Goal: Task Accomplishment & Management: Manage account settings

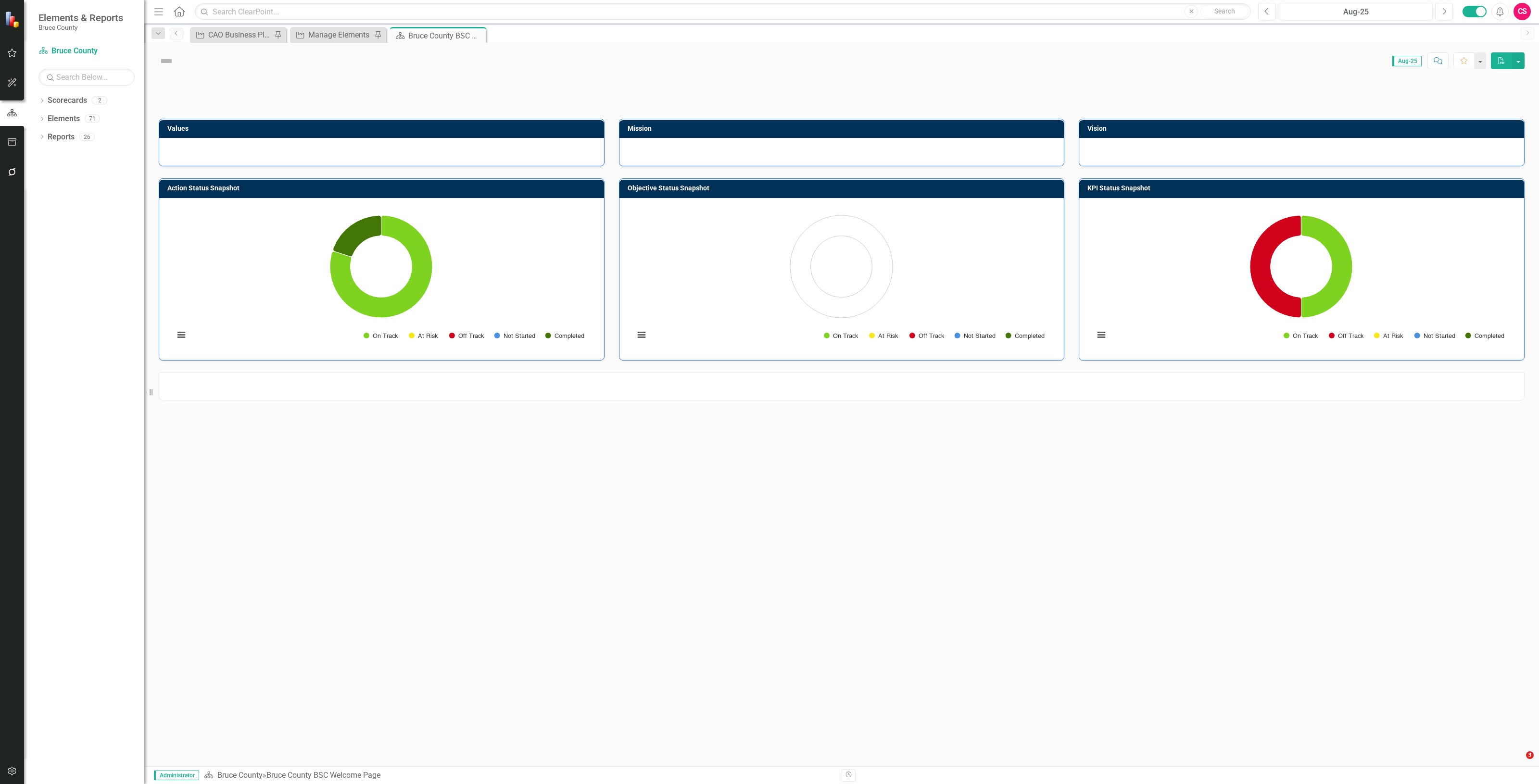
click at [18, 173] on button "button" at bounding box center [12, 172] width 22 height 20
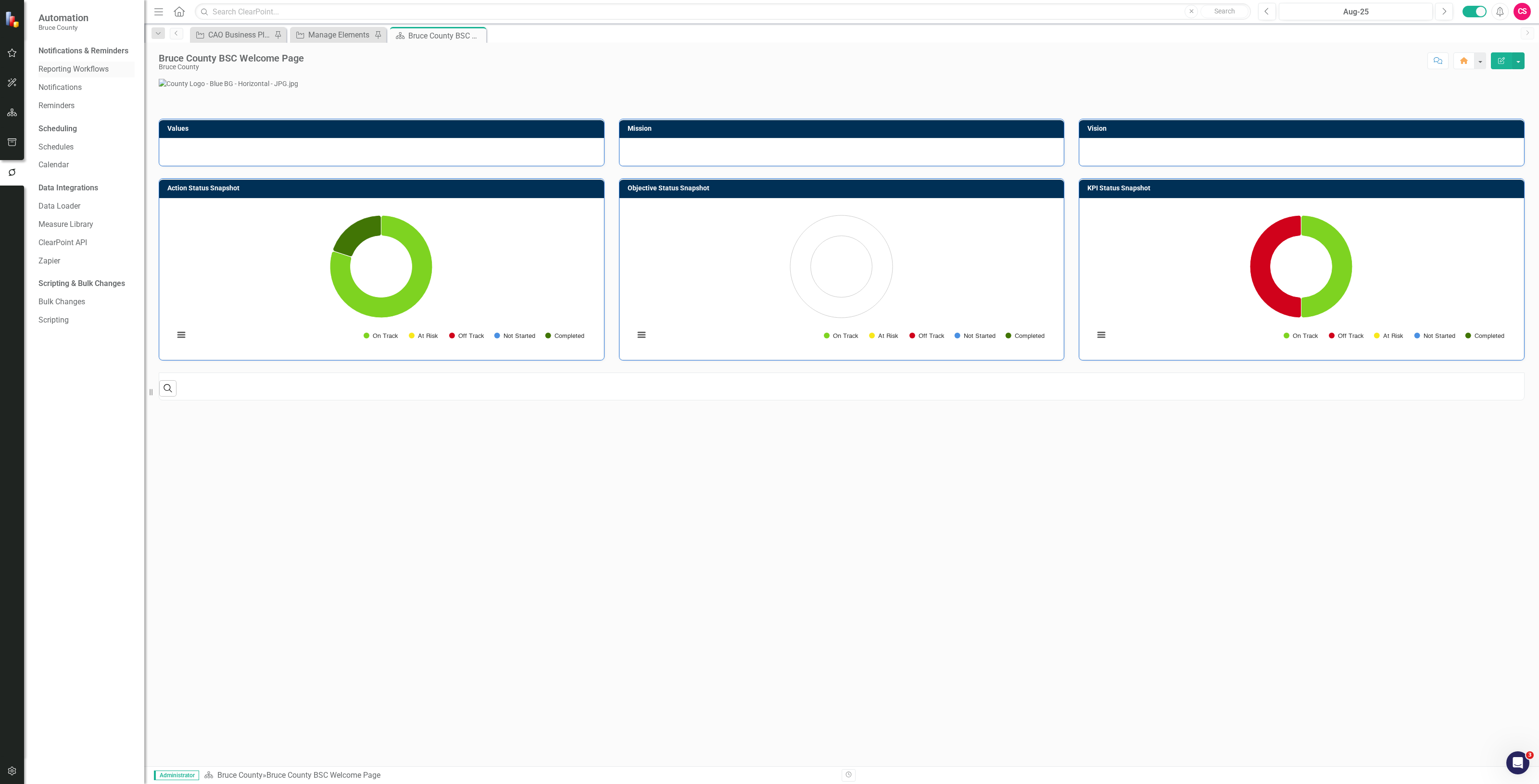
click at [60, 61] on div "Reporting Workflows" at bounding box center [87, 69] width 96 height 16
click at [63, 65] on link "Reporting Workflows" at bounding box center [87, 70] width 96 height 11
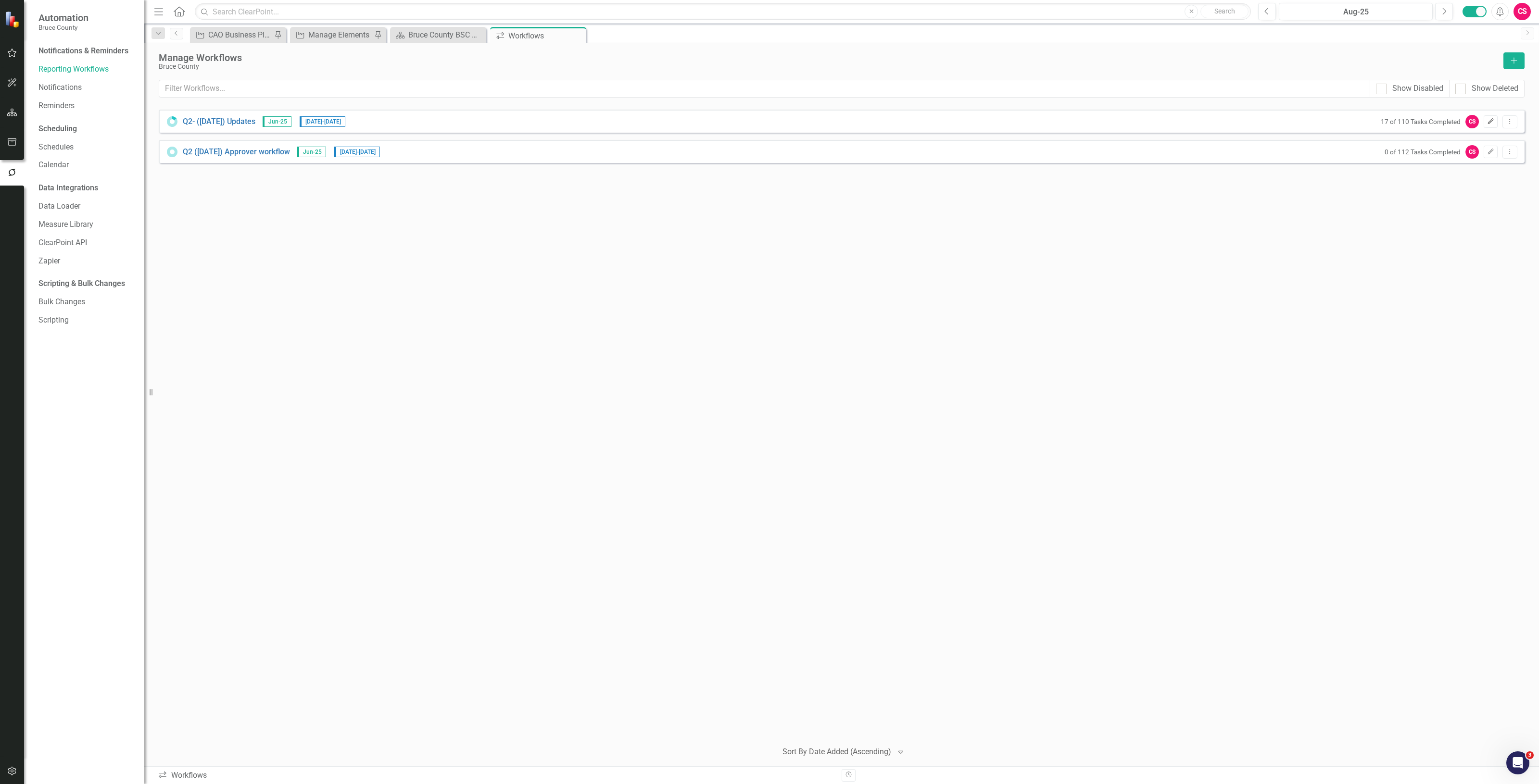
click at [1490, 122] on icon "Edit" at bounding box center [1491, 121] width 8 height 6
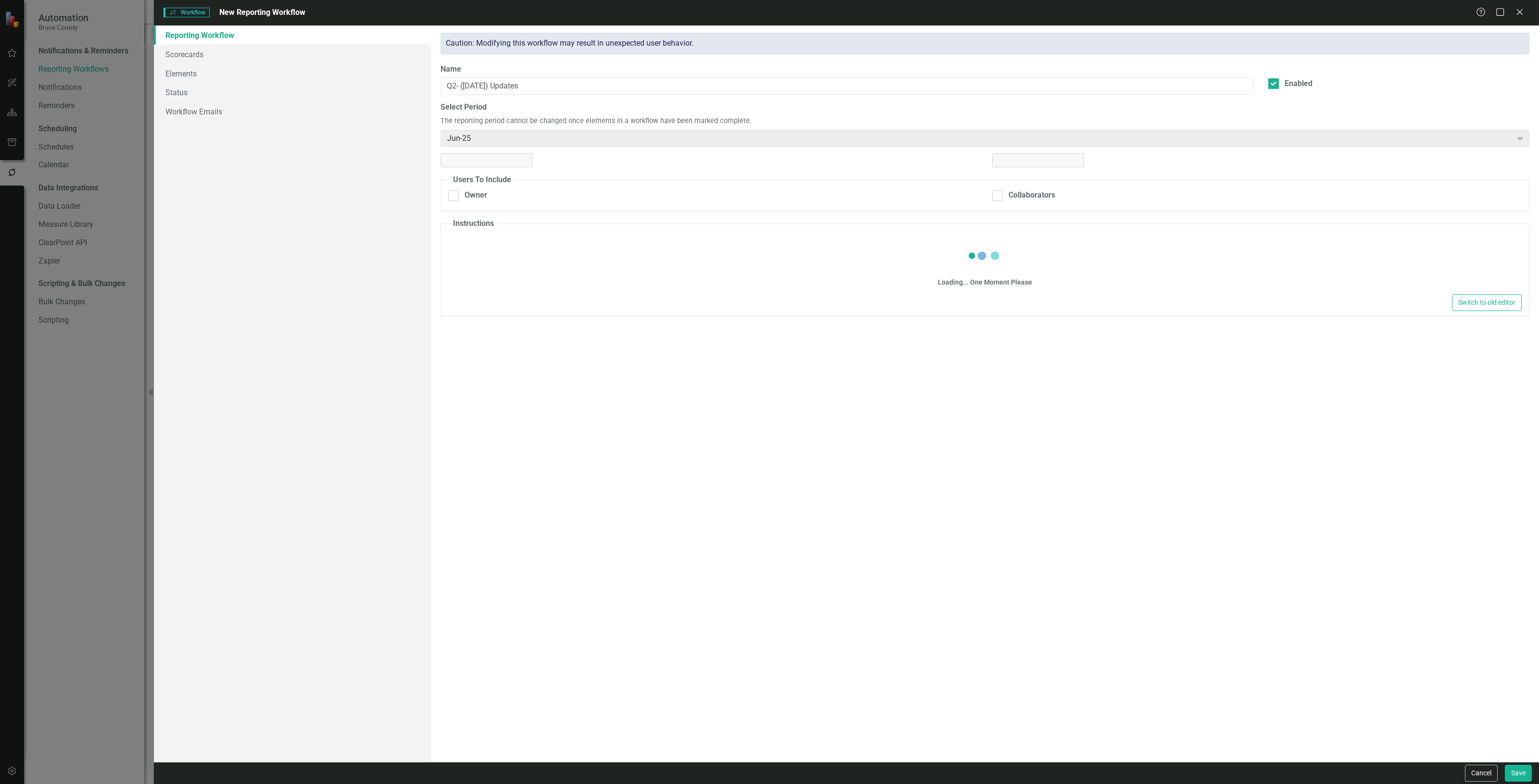
checkbox input "true"
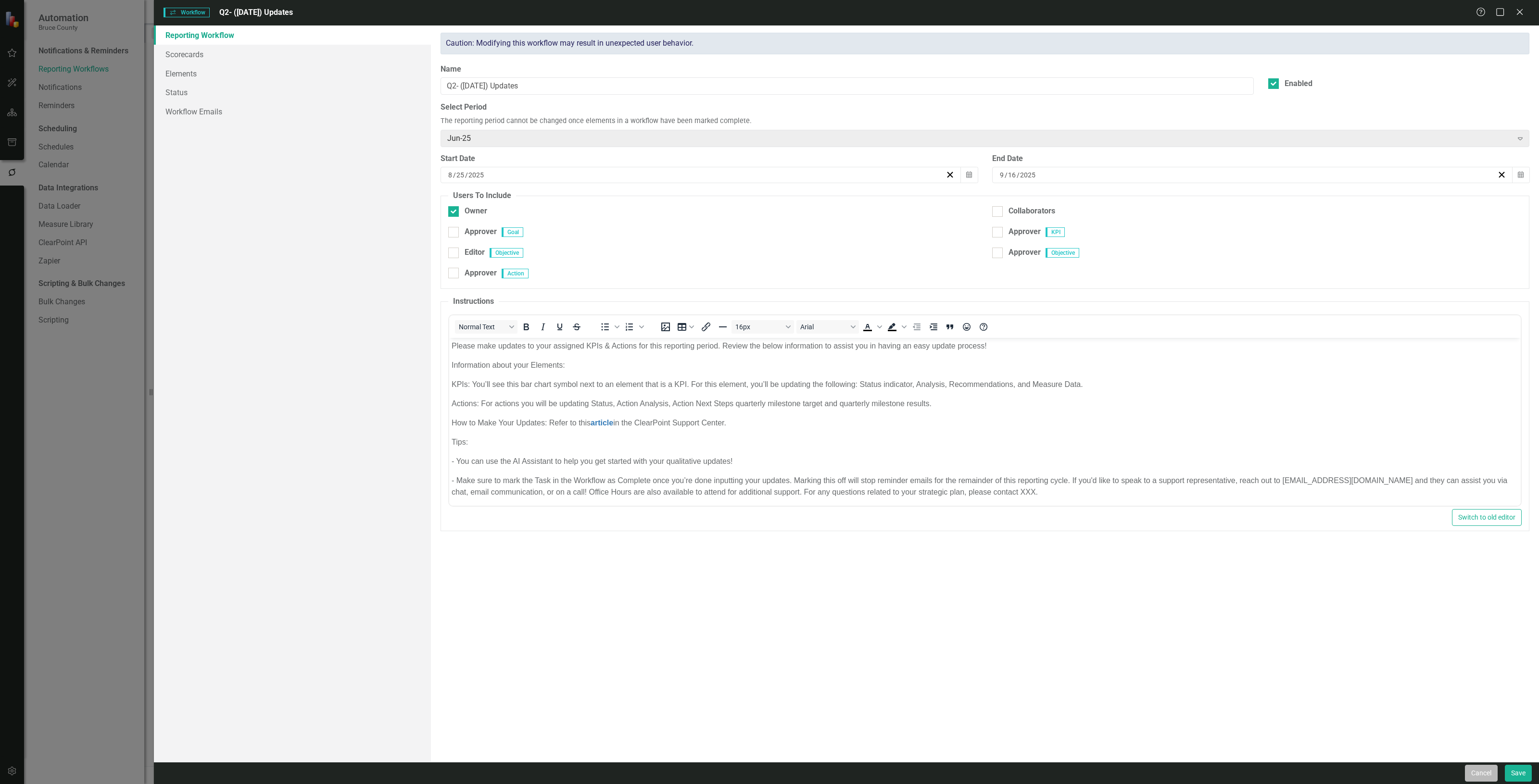
click at [1479, 775] on button "Cancel" at bounding box center [1481, 774] width 33 height 17
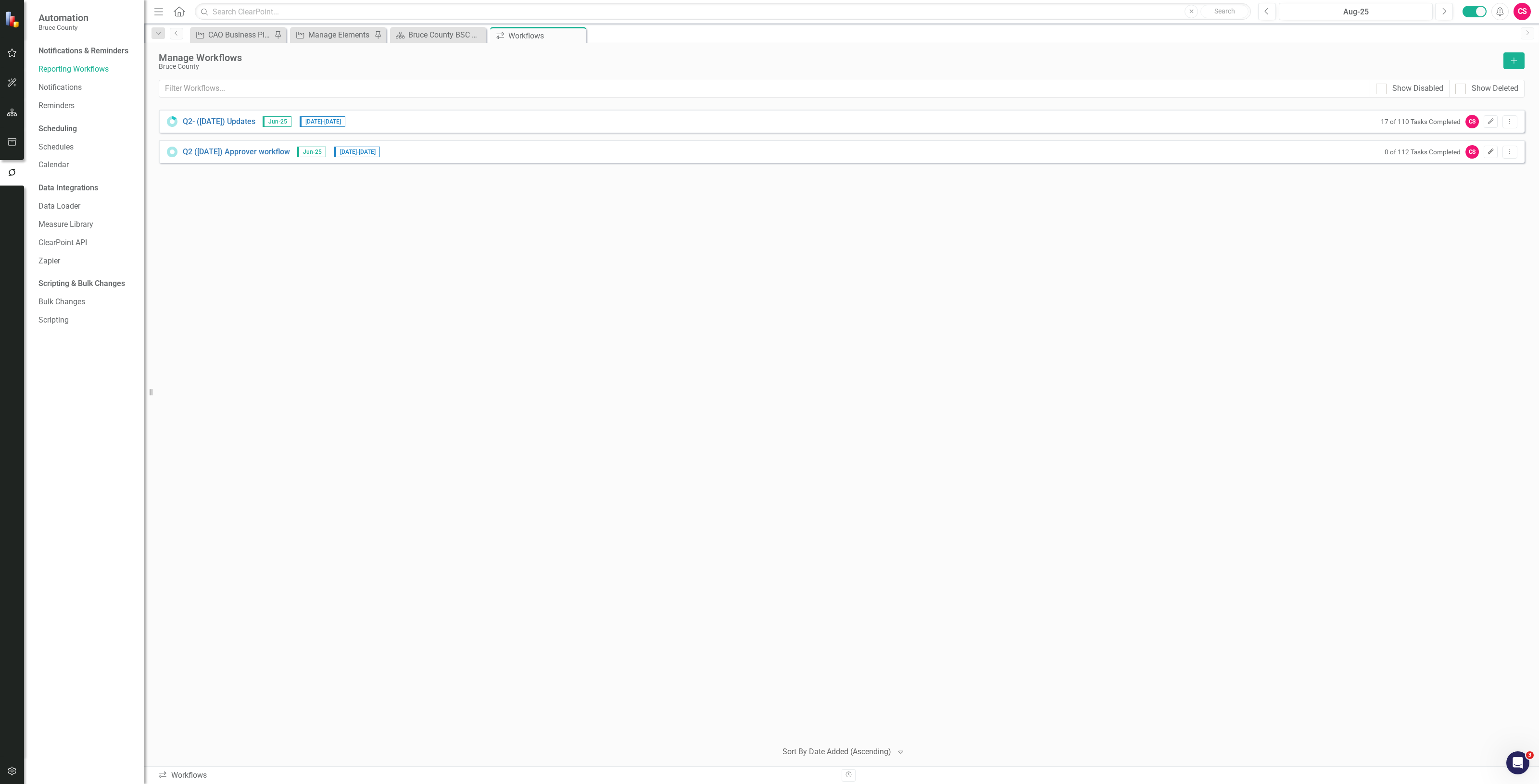
click at [1492, 153] on icon "Edit" at bounding box center [1491, 152] width 8 height 6
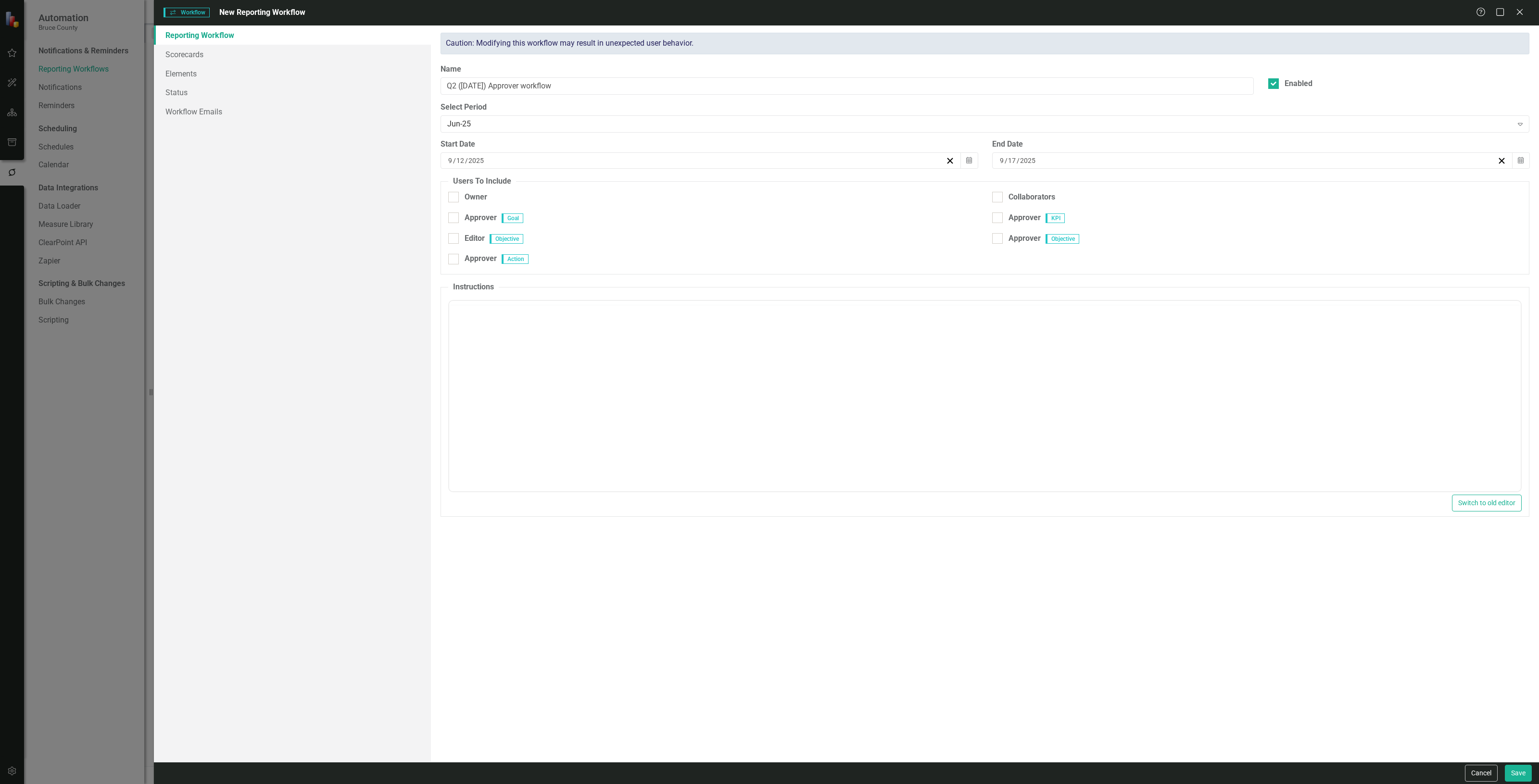
checkbox input "true"
click at [493, 164] on div "[DATE]" at bounding box center [697, 161] width 499 height 9
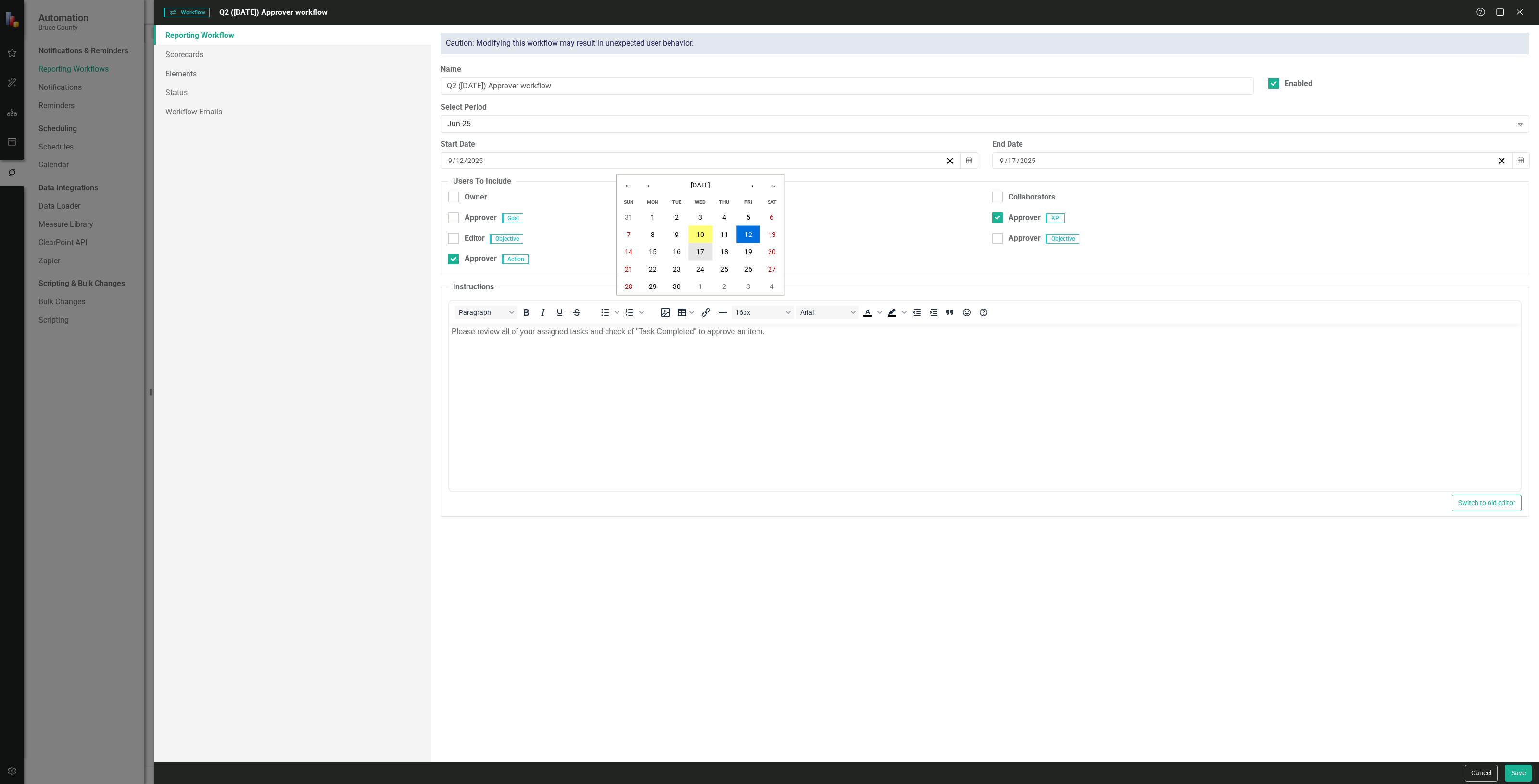
click at [707, 250] on button "17" at bounding box center [700, 251] width 24 height 17
click at [1523, 161] on button "Calendar" at bounding box center [1520, 160] width 18 height 16
click at [1253, 268] on abbr "24" at bounding box center [1252, 269] width 8 height 8
click at [260, 112] on link "Workflow Emails" at bounding box center [292, 111] width 277 height 19
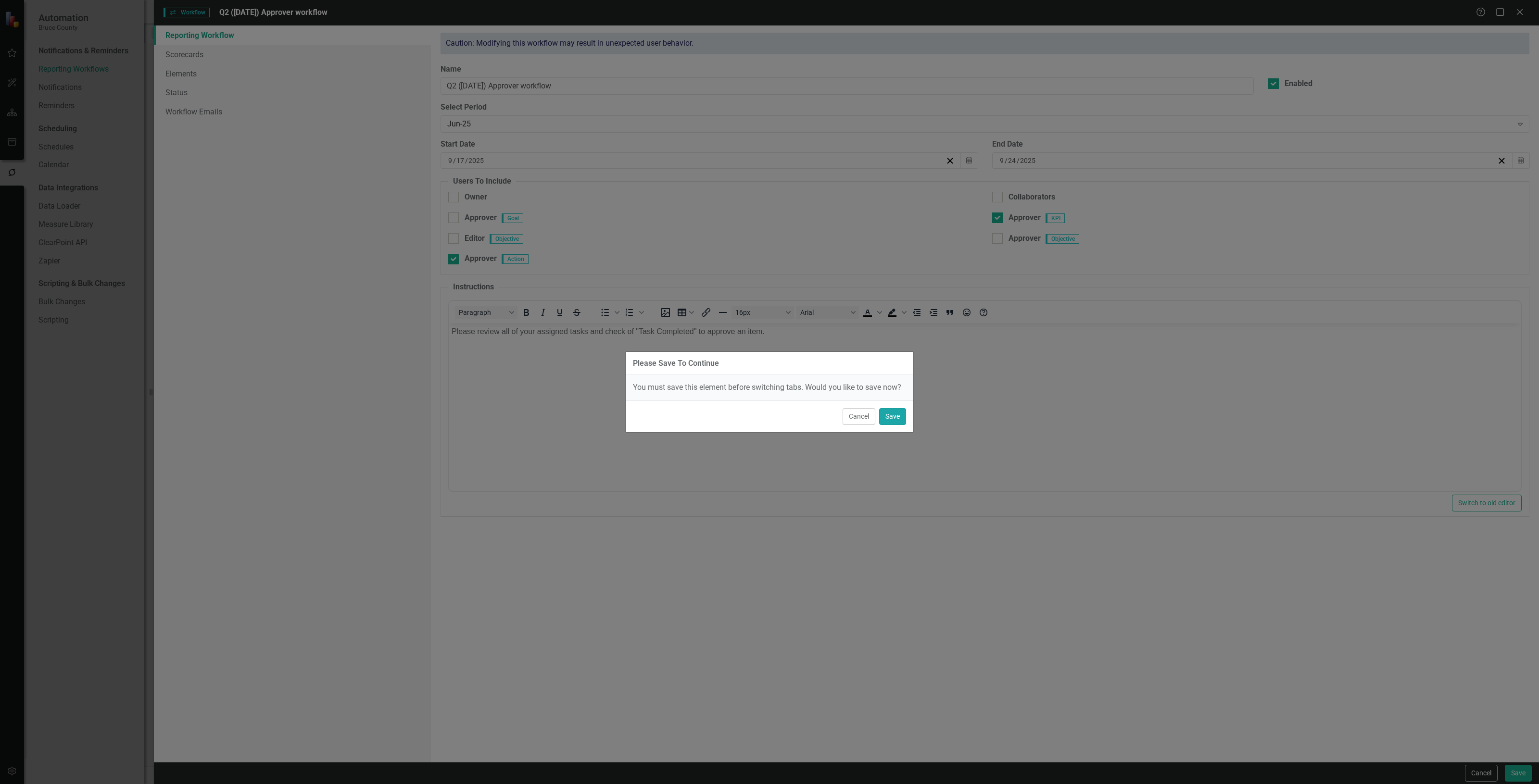
click at [896, 418] on button "Save" at bounding box center [892, 417] width 27 height 17
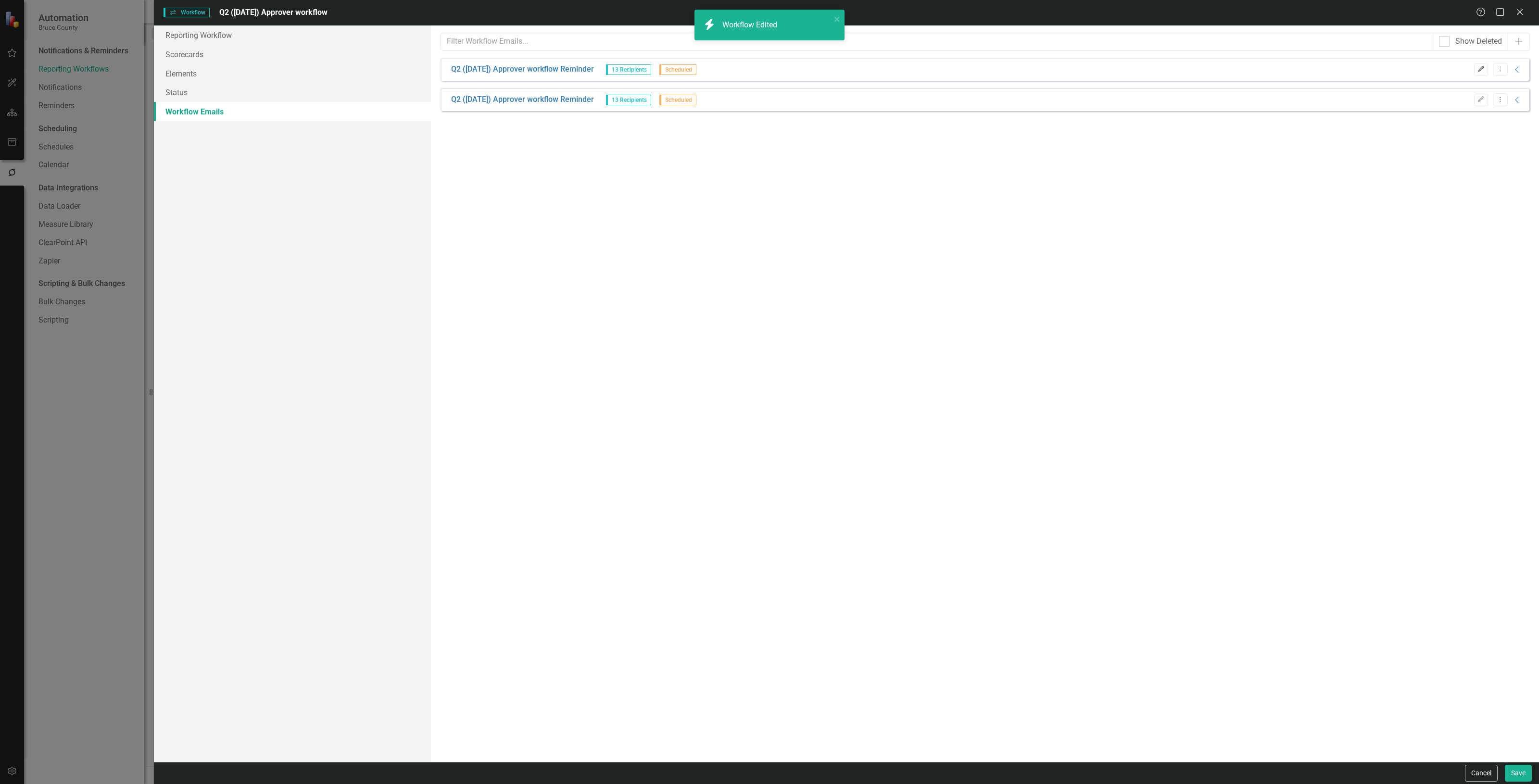
click at [1483, 68] on button "Edit" at bounding box center [1481, 69] width 14 height 12
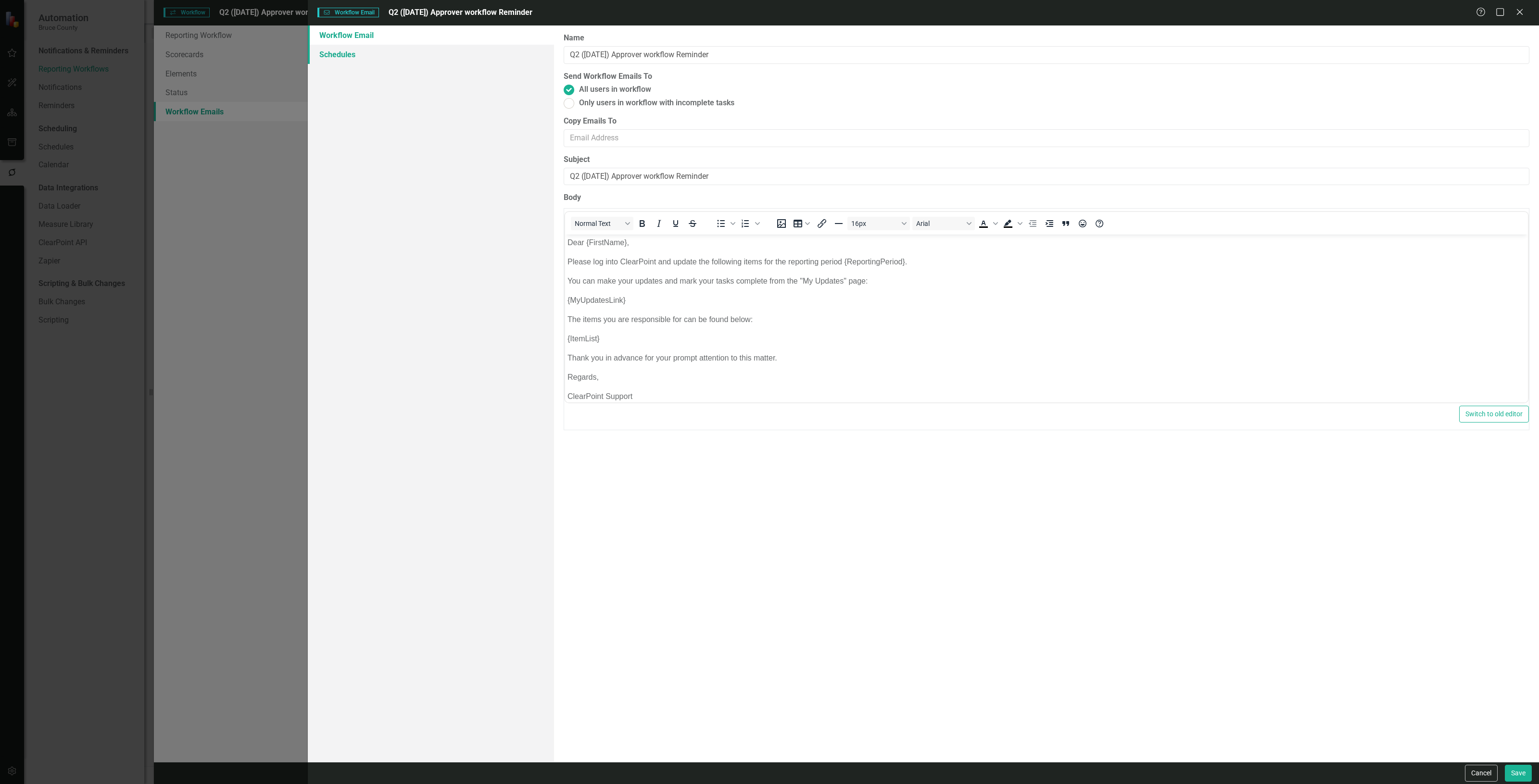
click at [370, 52] on link "Schedules" at bounding box center [431, 55] width 247 height 19
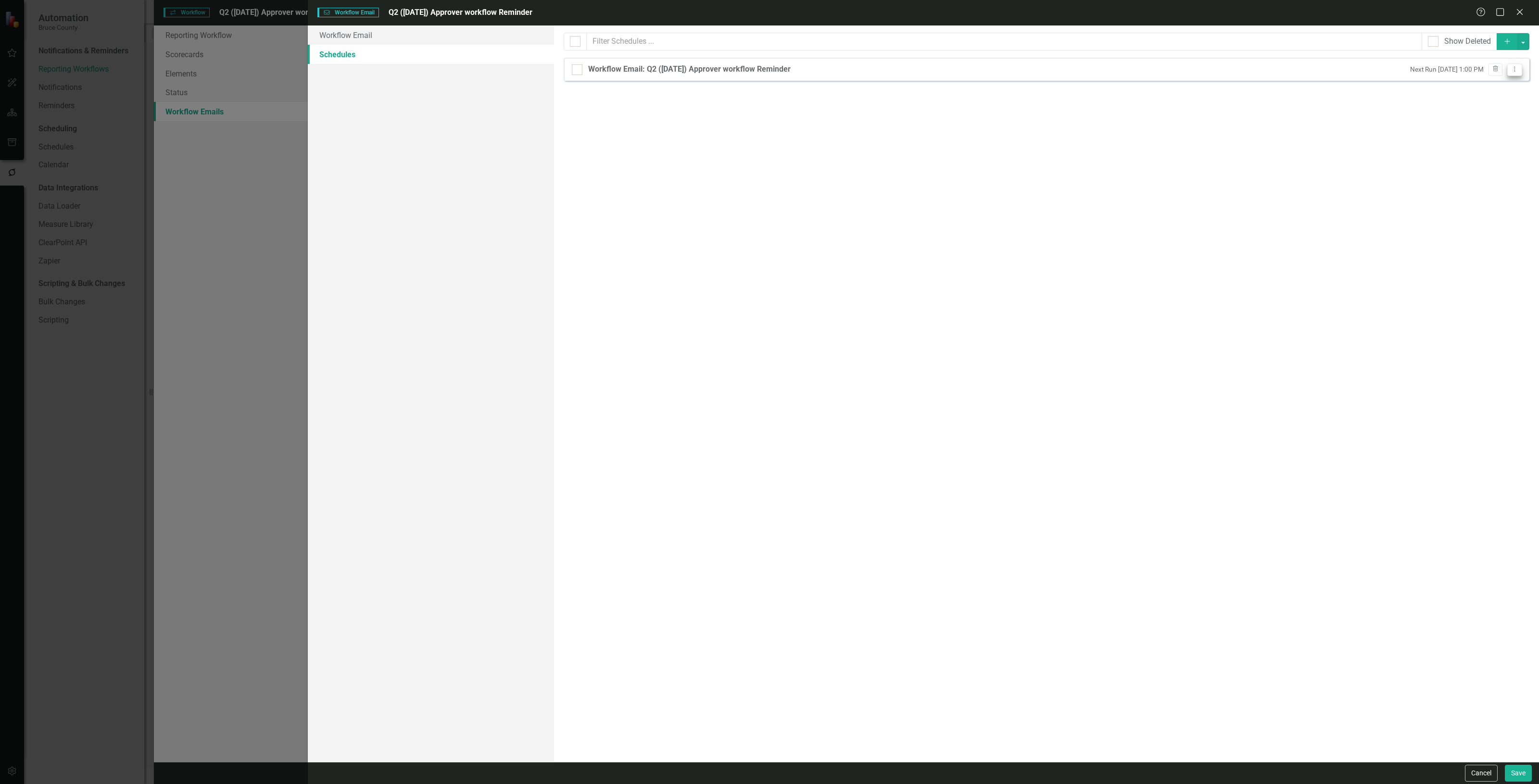
click at [1514, 73] on button "Dropdown Menu" at bounding box center [1515, 70] width 15 height 13
click at [1473, 83] on link "Edit Edit Schedule" at bounding box center [1477, 86] width 88 height 18
select select "pm"
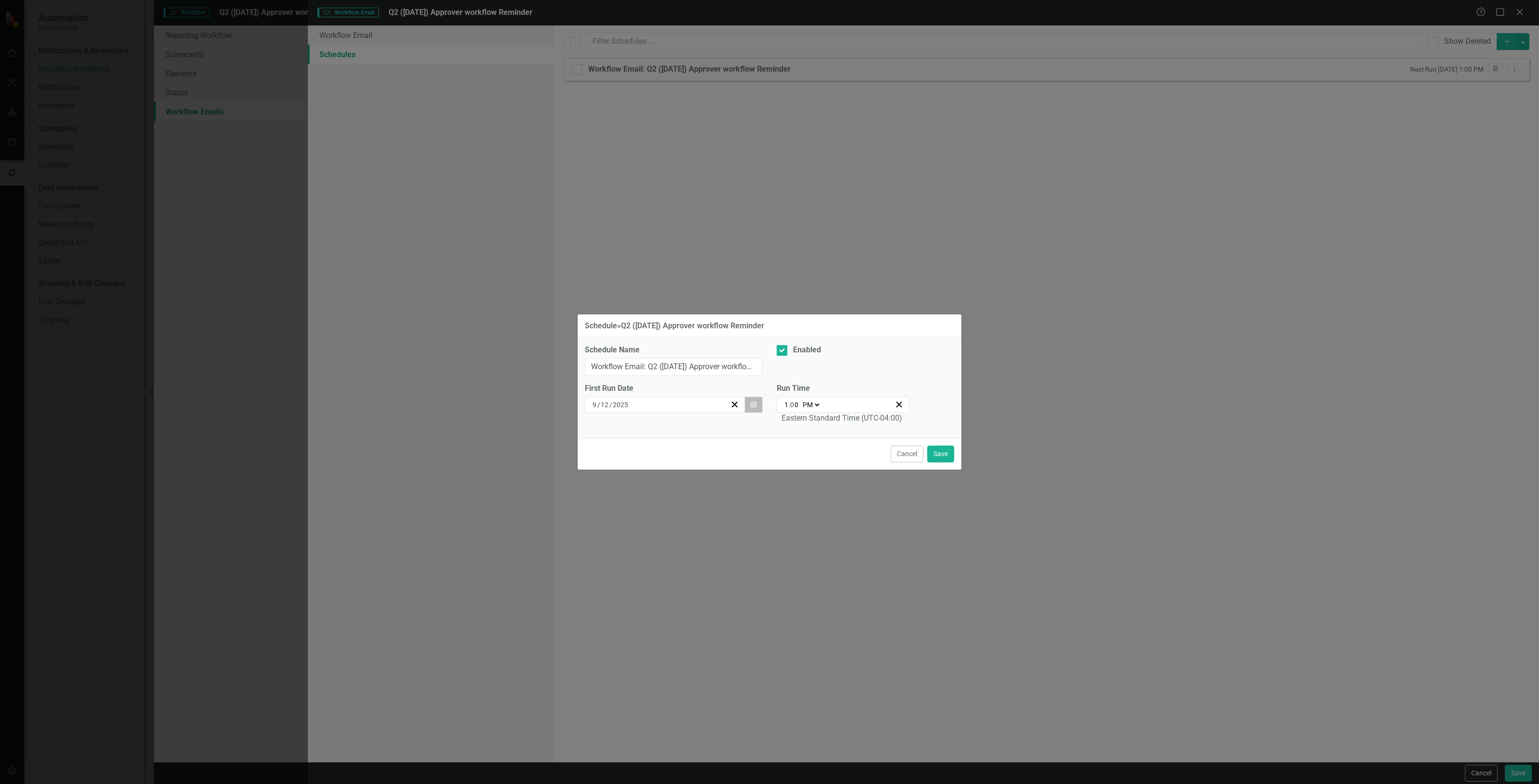
click at [751, 402] on icon "Calendar" at bounding box center [753, 405] width 6 height 7
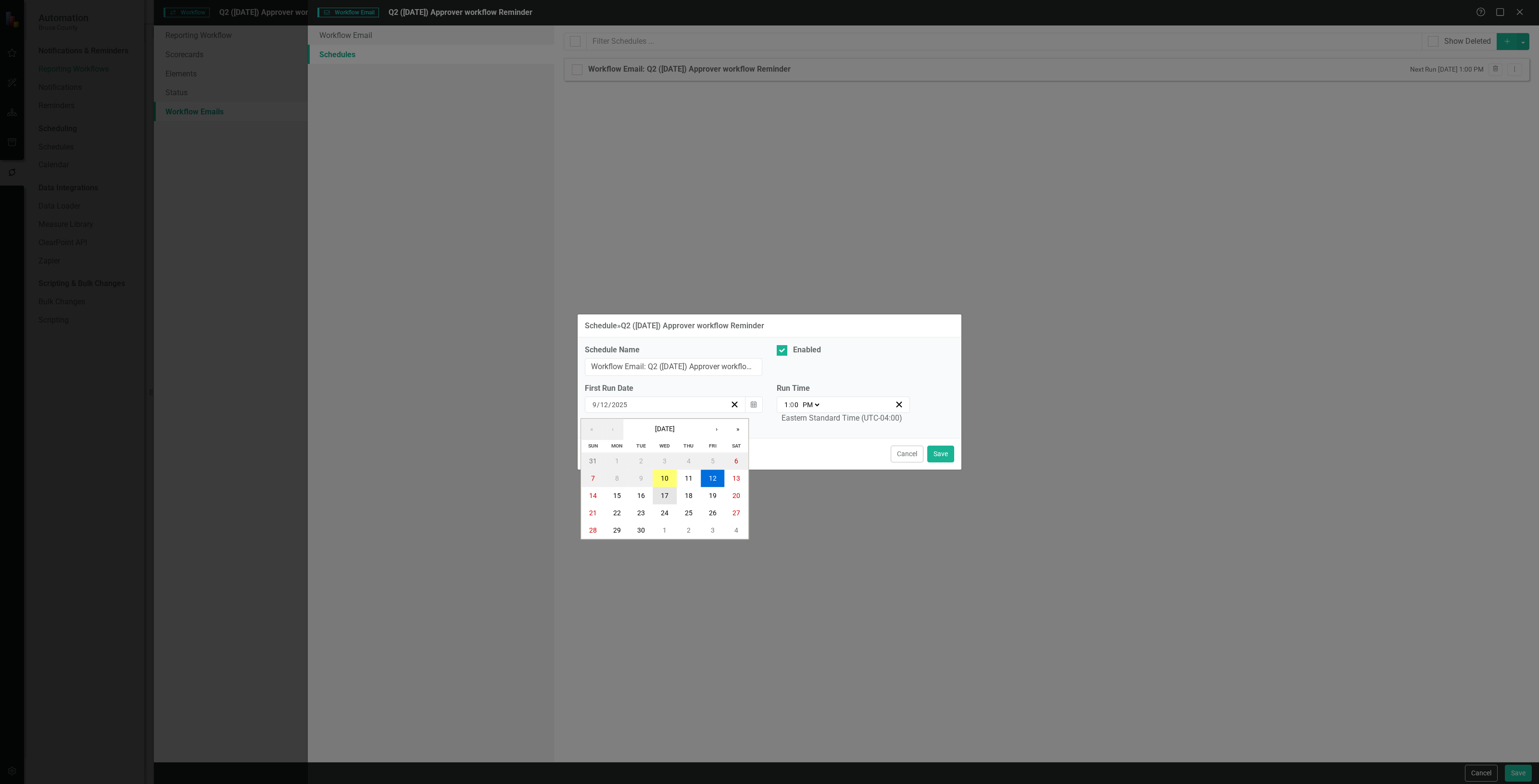
click at [667, 495] on abbr "17" at bounding box center [665, 496] width 8 height 8
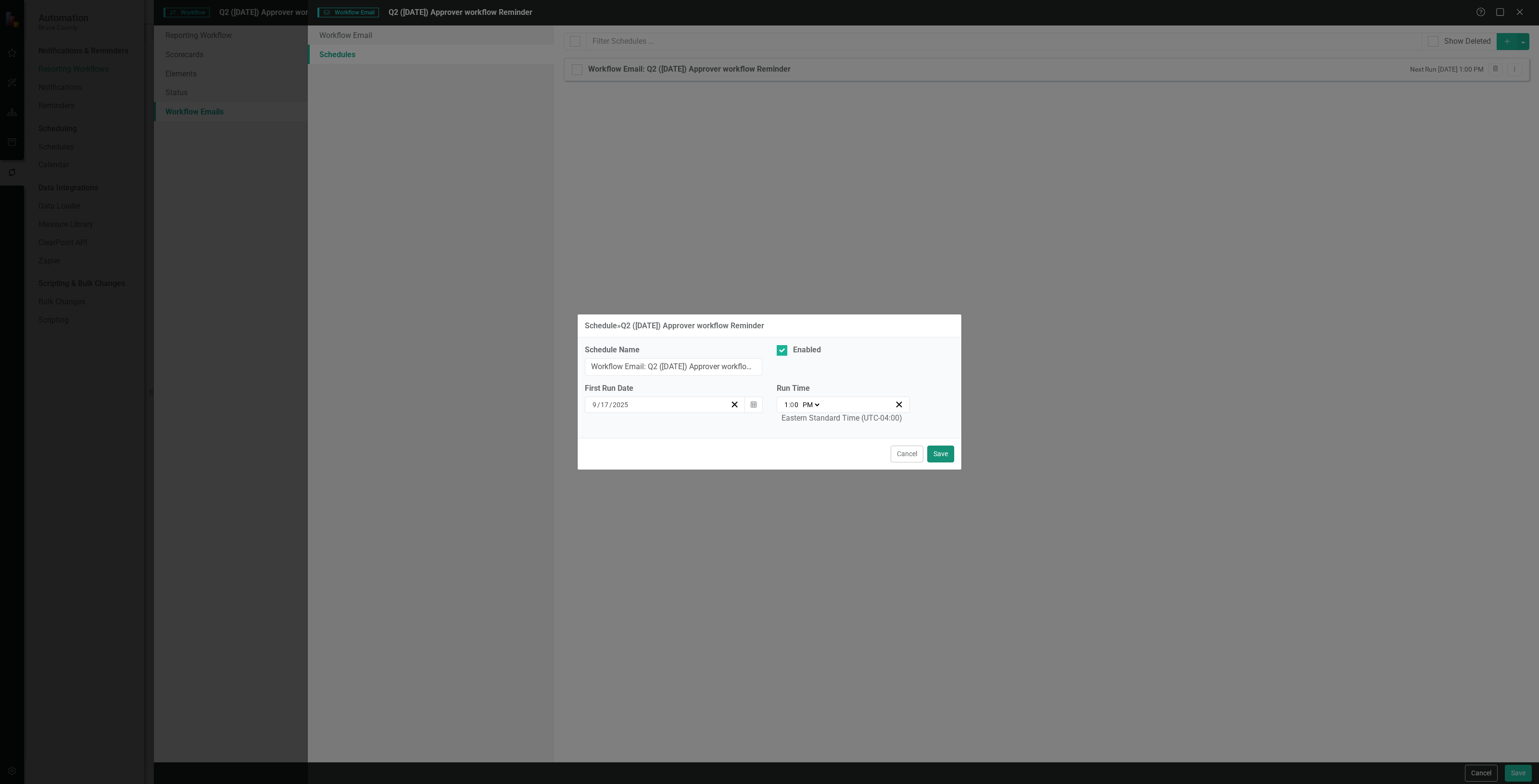
click at [945, 447] on button "Save" at bounding box center [940, 455] width 27 height 17
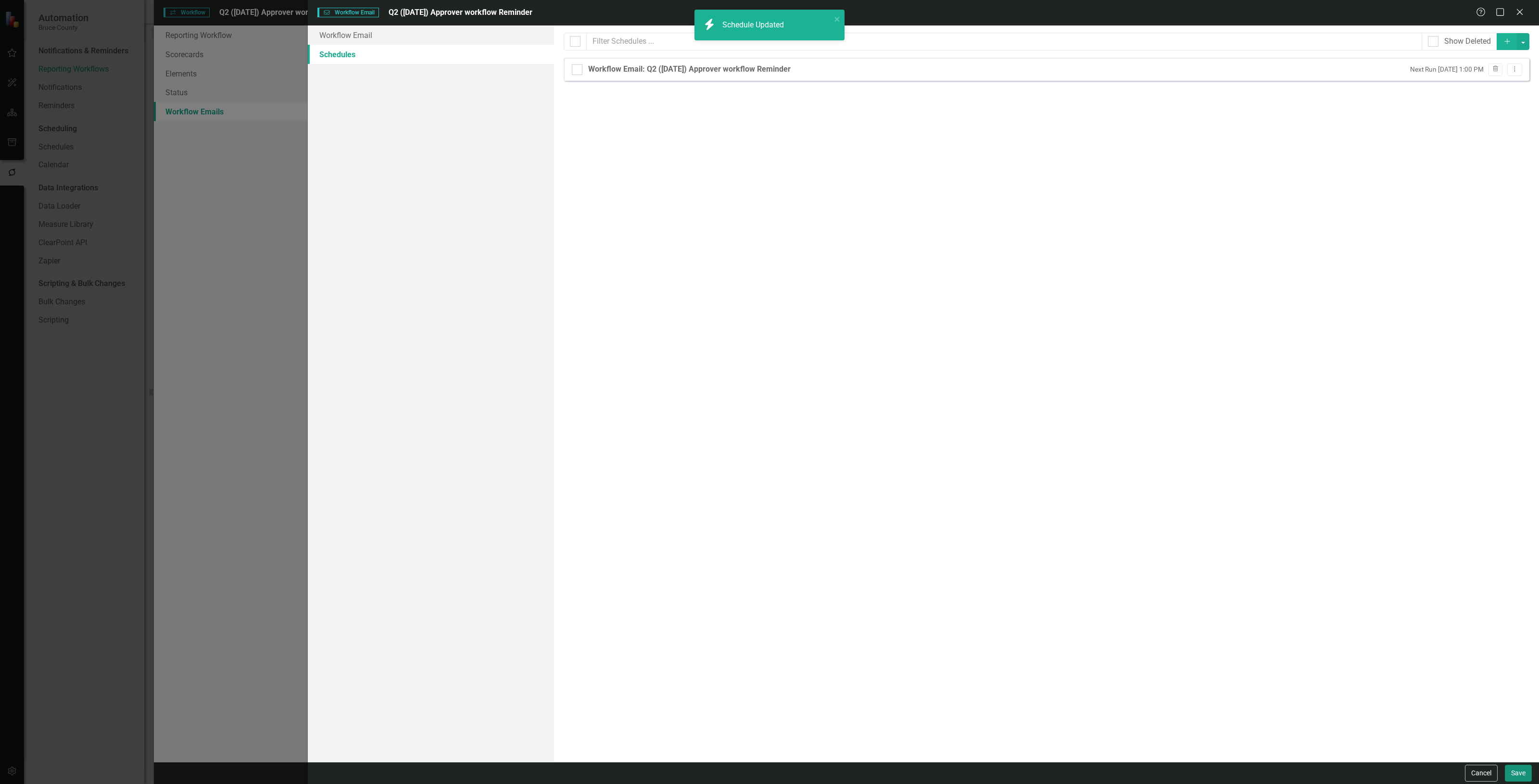
click at [1518, 773] on button "Save" at bounding box center [1517, 774] width 27 height 17
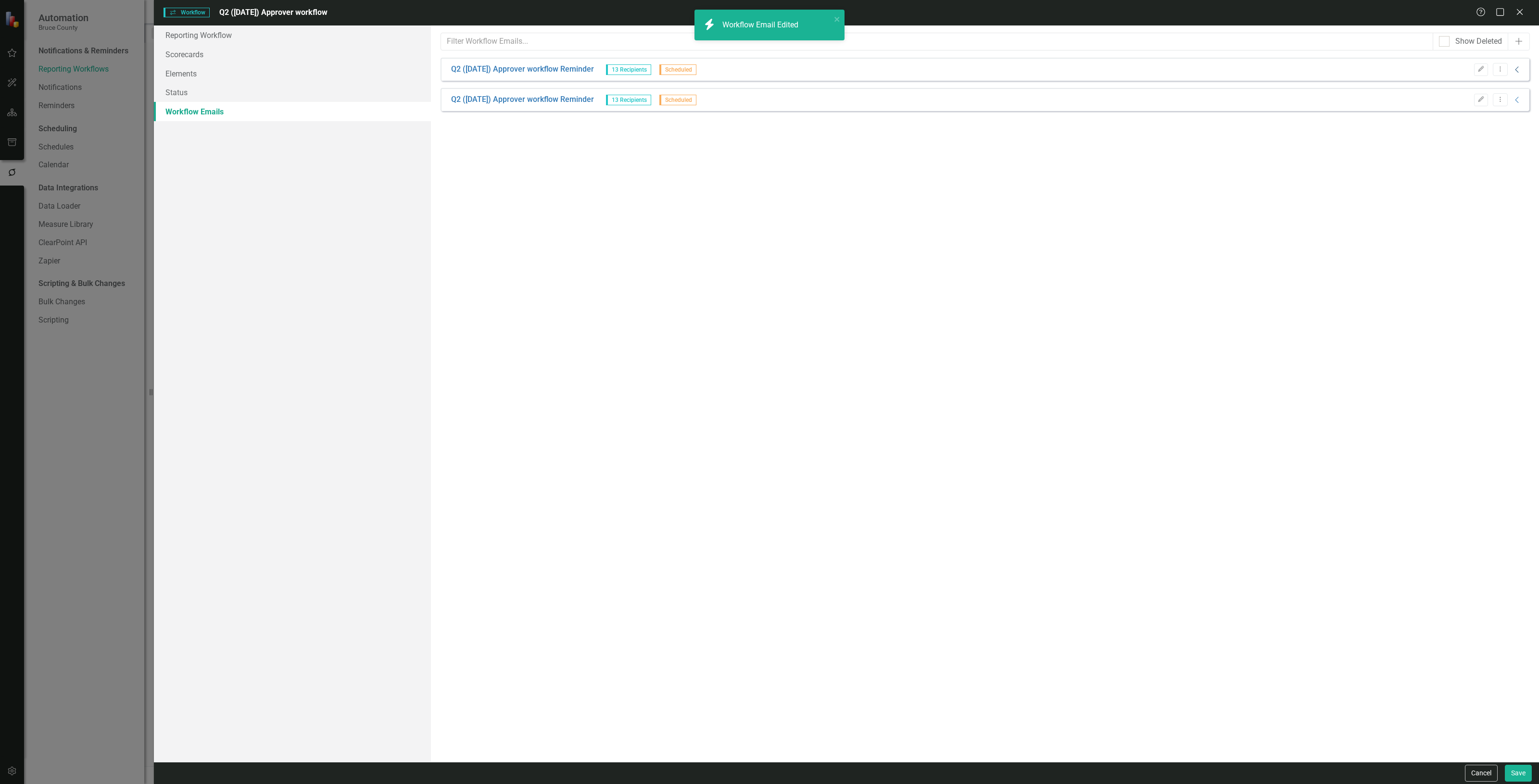
click at [1514, 72] on icon "Collapse" at bounding box center [1517, 70] width 9 height 8
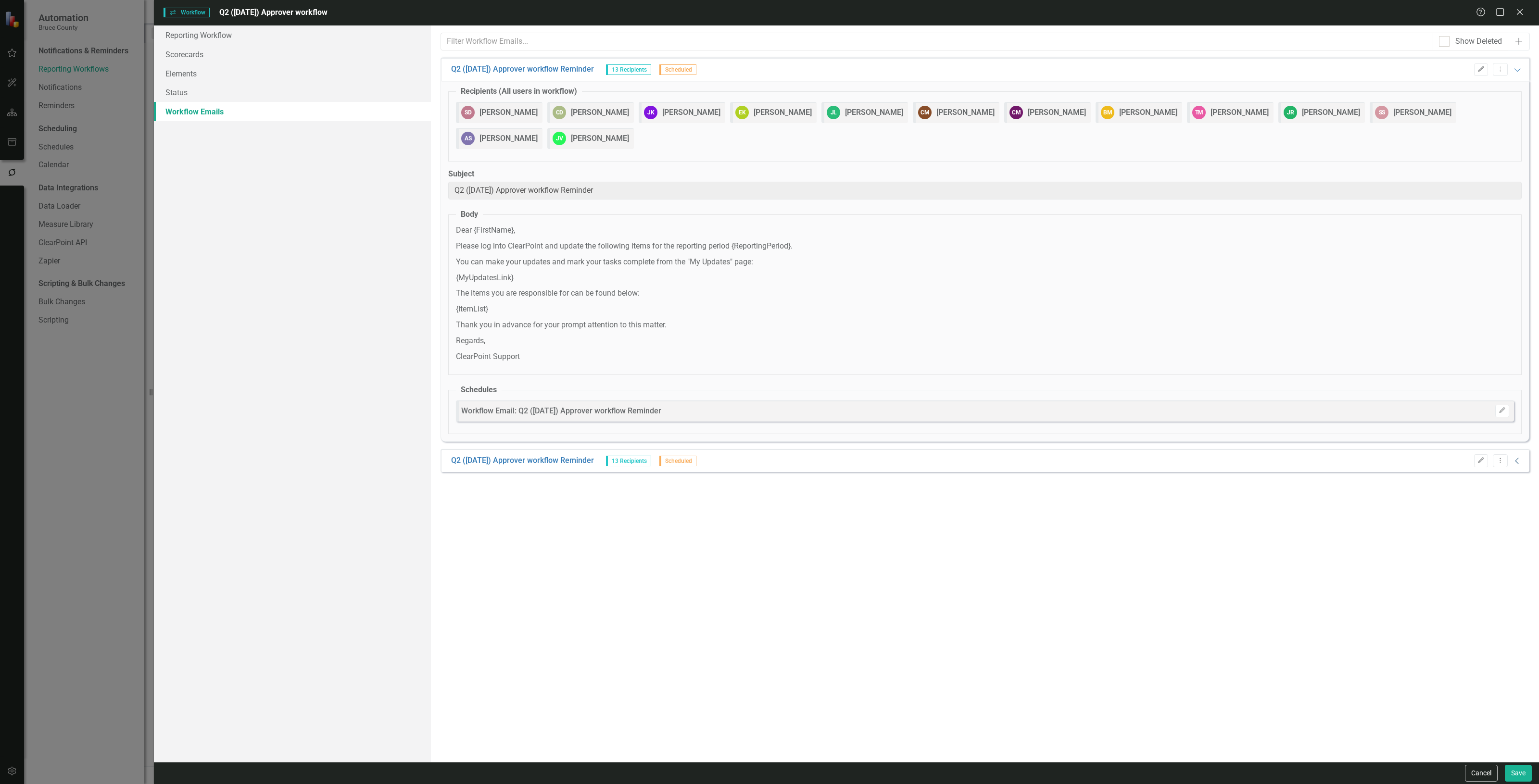
click at [1519, 461] on icon "Collapse" at bounding box center [1517, 461] width 9 height 8
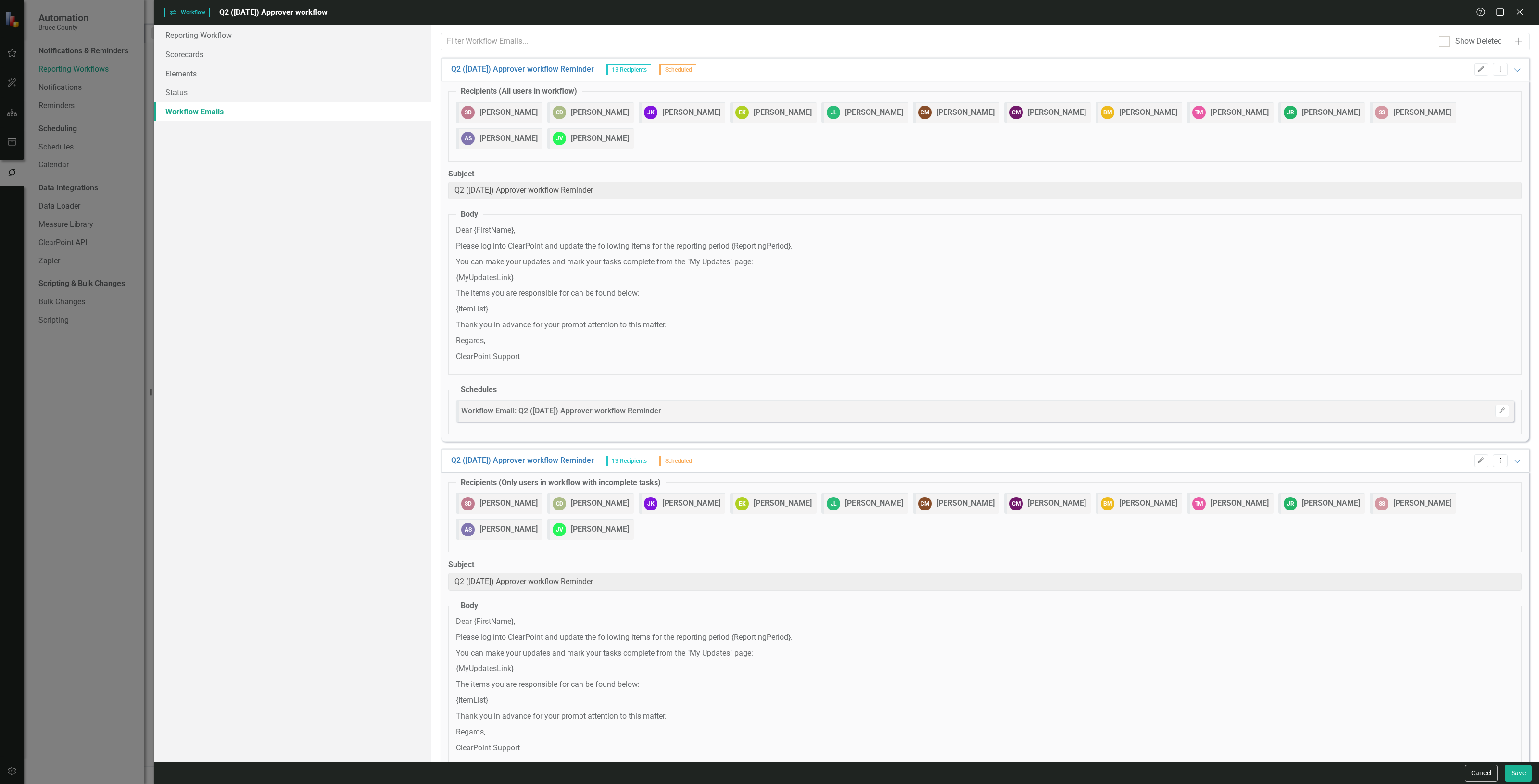
scroll to position [87, 0]
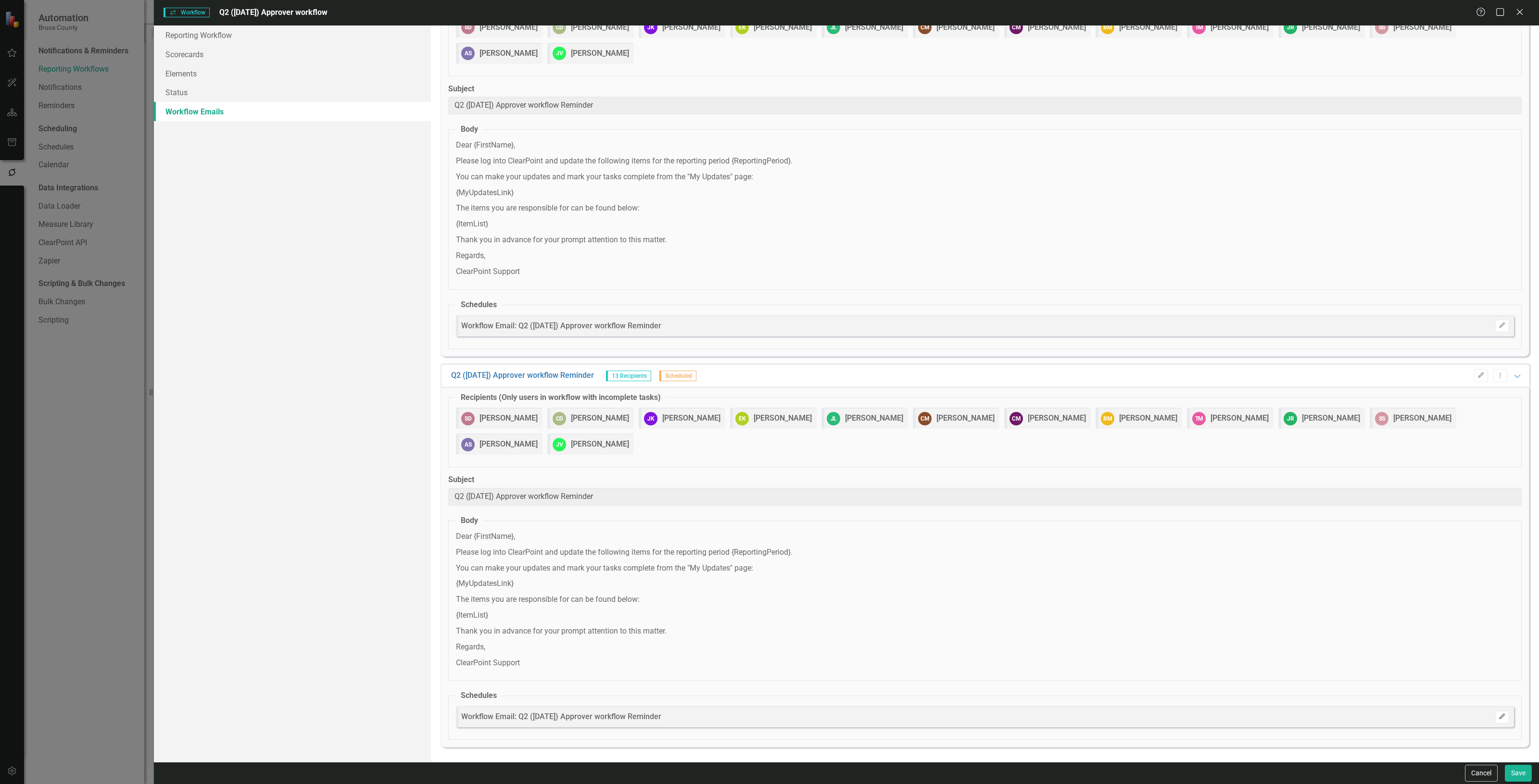
click at [1499, 717] on icon "Edit" at bounding box center [1502, 717] width 8 height 6
select select "pm"
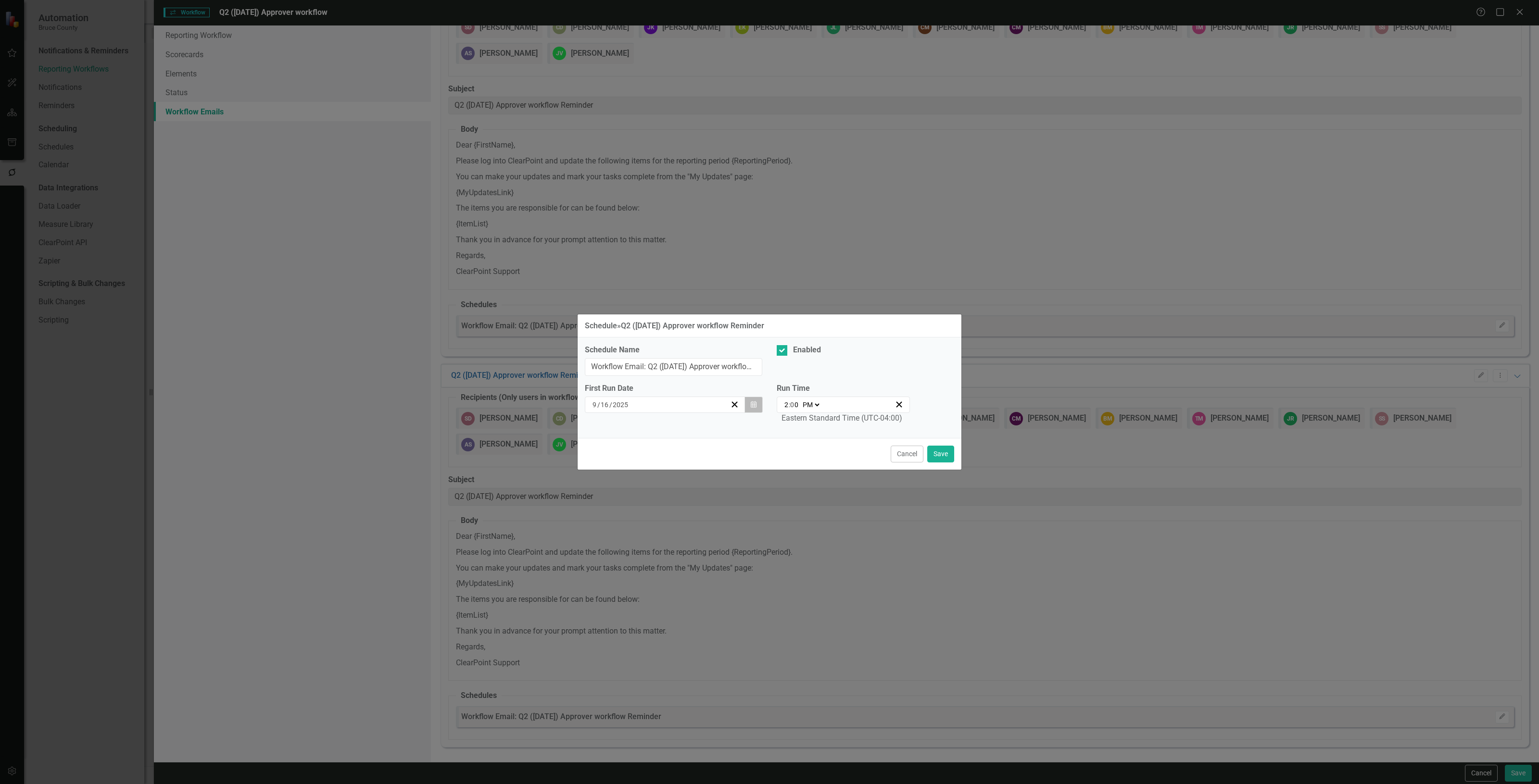
click at [748, 408] on button "Calendar" at bounding box center [753, 404] width 18 height 16
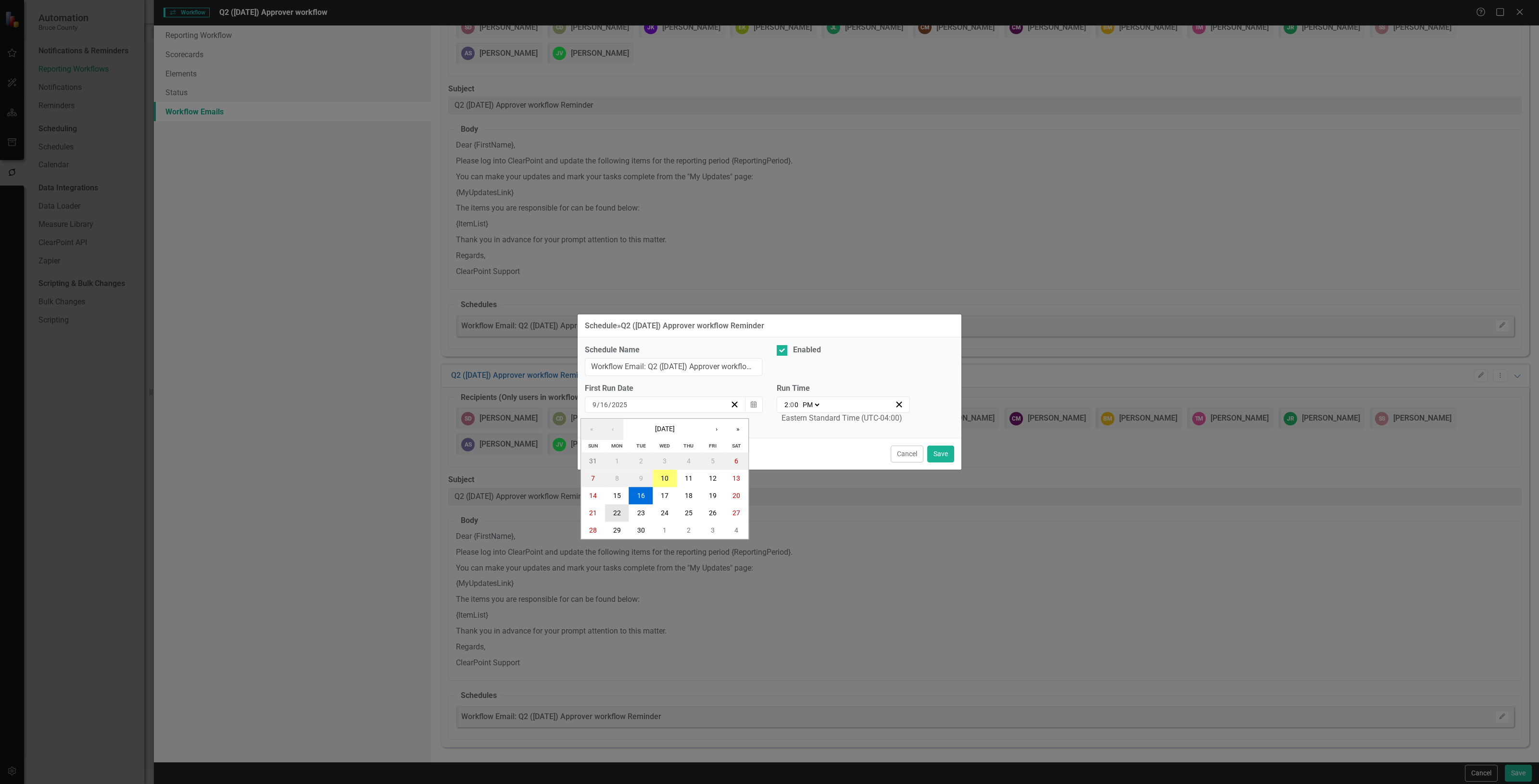
click at [618, 516] on abbr "22" at bounding box center [617, 513] width 8 height 8
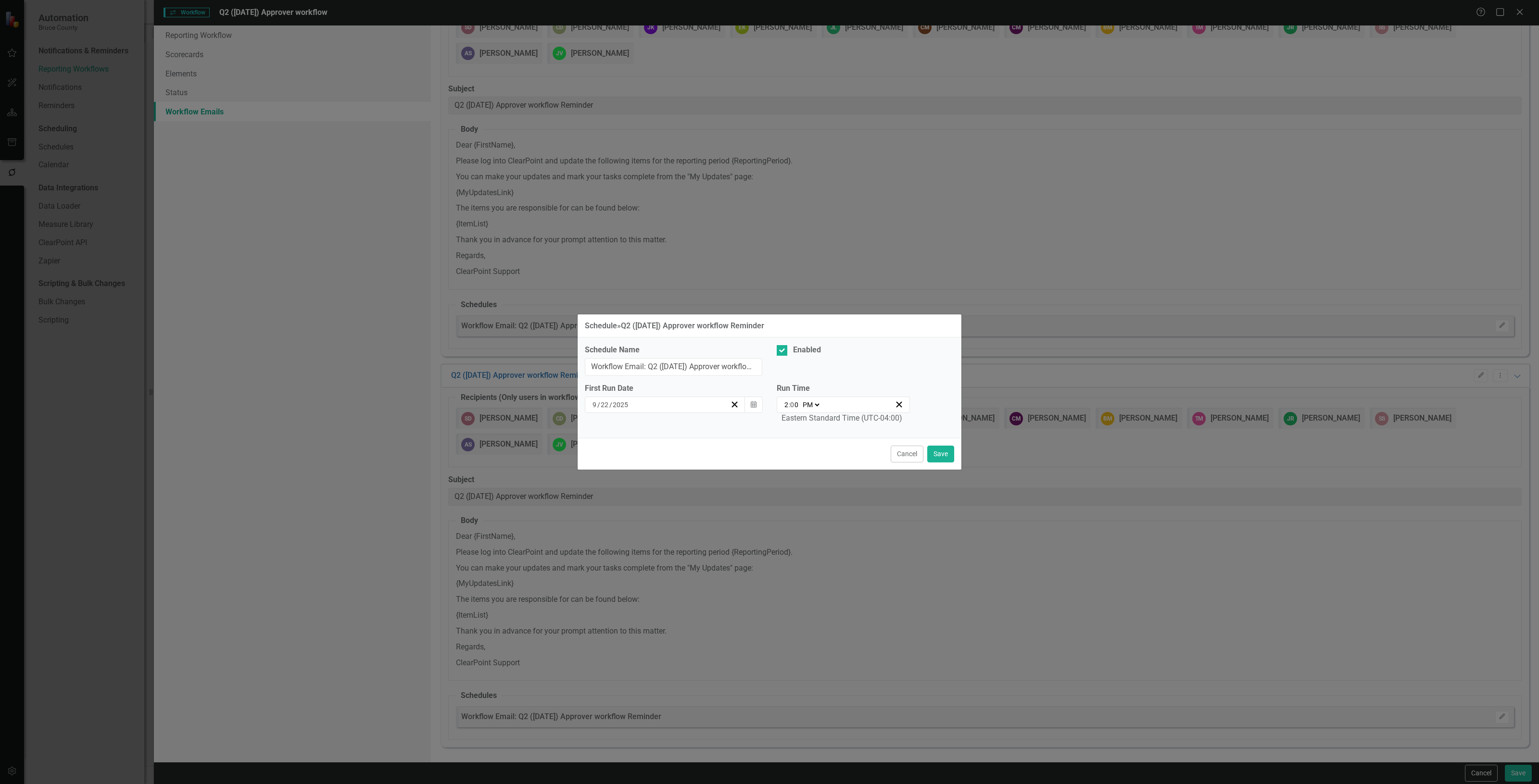
click at [810, 407] on select "AM PM" at bounding box center [810, 405] width 21 height 9
click at [842, 383] on label "Run Time" at bounding box center [843, 389] width 134 height 11
click at [935, 455] on button "Save" at bounding box center [940, 455] width 27 height 17
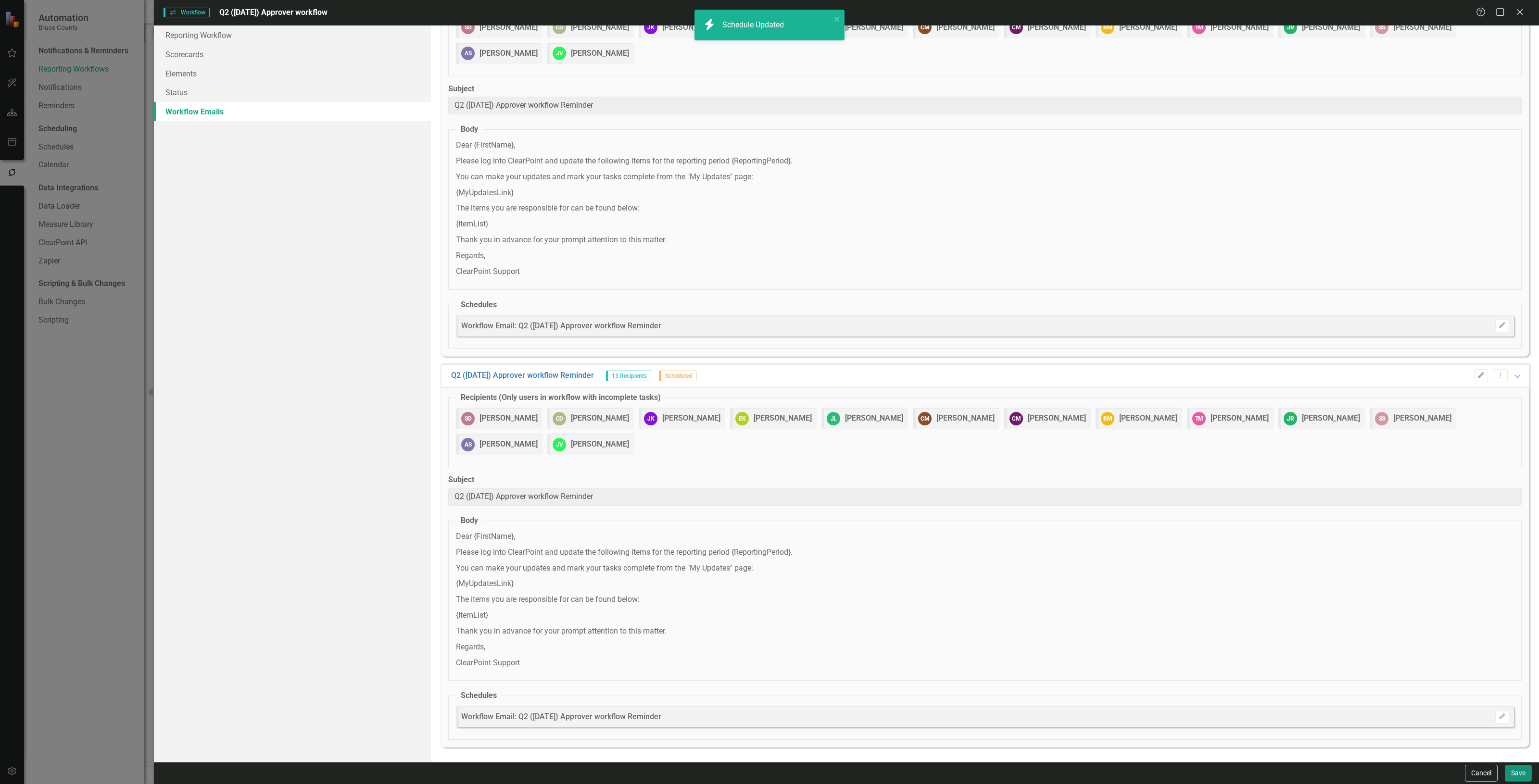
click at [1519, 767] on button "Save" at bounding box center [1517, 774] width 27 height 17
